Goal: Information Seeking & Learning: Learn about a topic

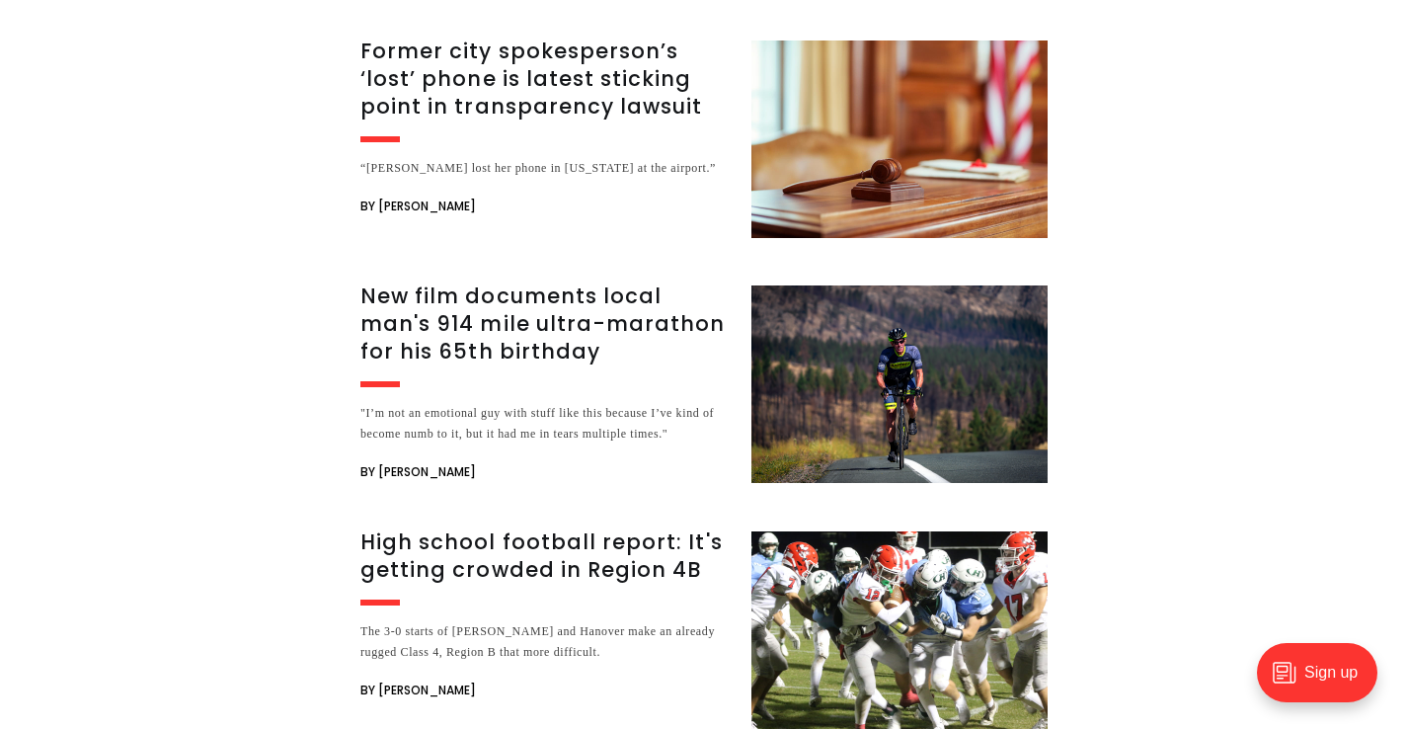
scroll to position [7216, 0]
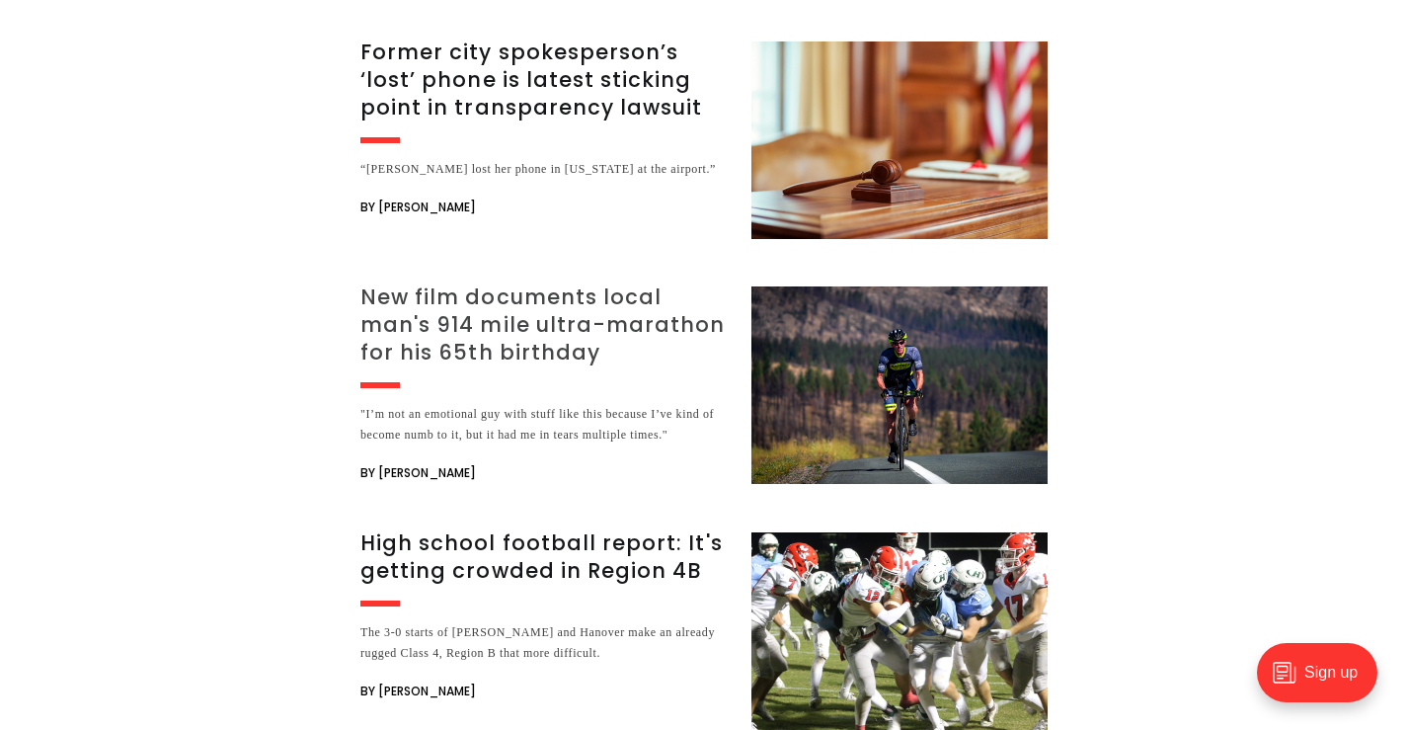
click at [456, 283] on h3 "New film documents local man's 914 mile ultra-marathon for his 65th birthday" at bounding box center [543, 324] width 367 height 83
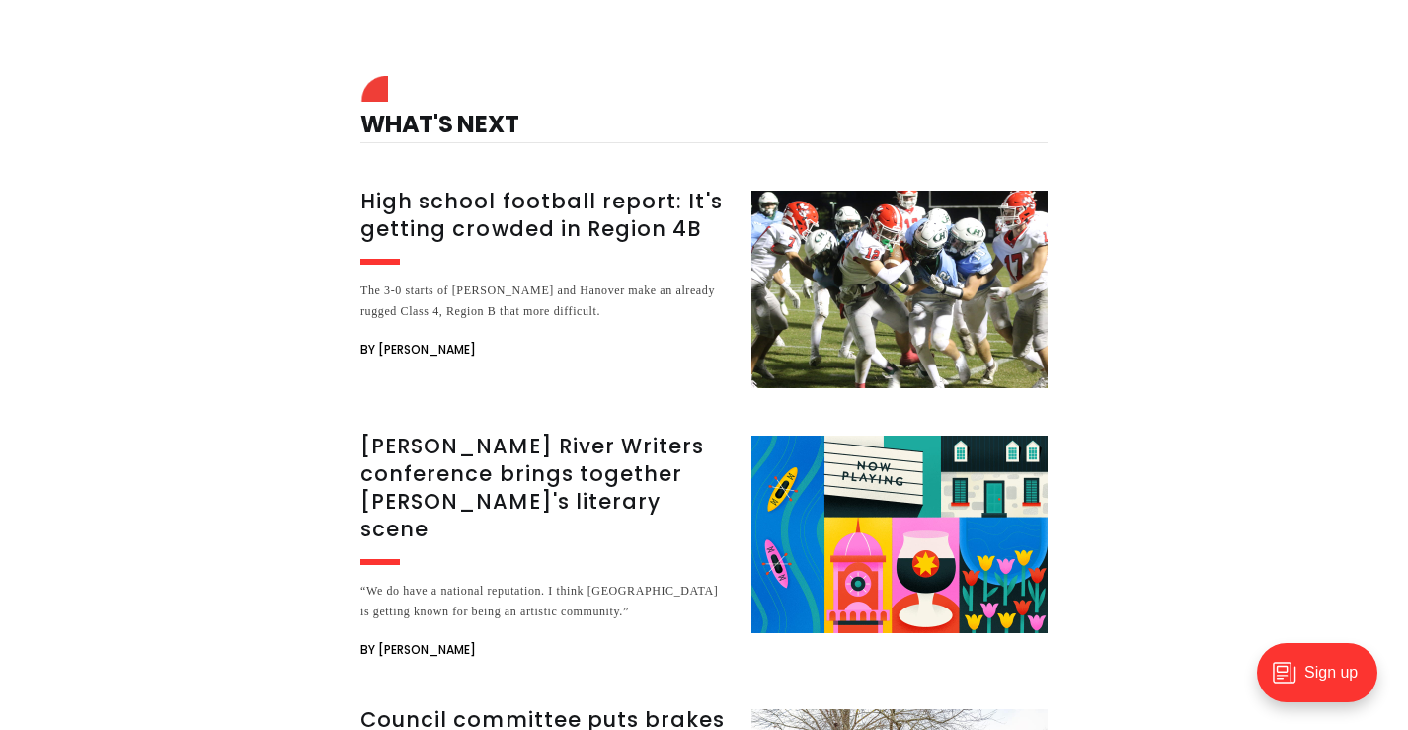
scroll to position [5318, 0]
